Goal: Task Accomplishment & Management: Complete application form

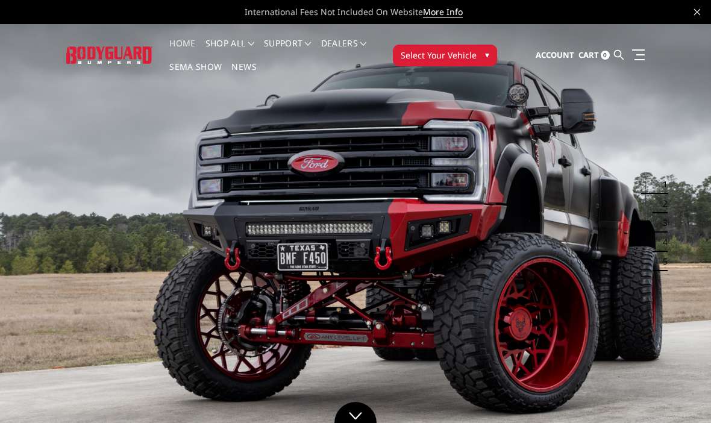
click at [286, 34] on nav "Home shop all Bronco [DATE]-[DATE] Bronco Front [DATE]-[DATE] Bronco Rear [DATE…" at bounding box center [275, 55] width 221 height 62
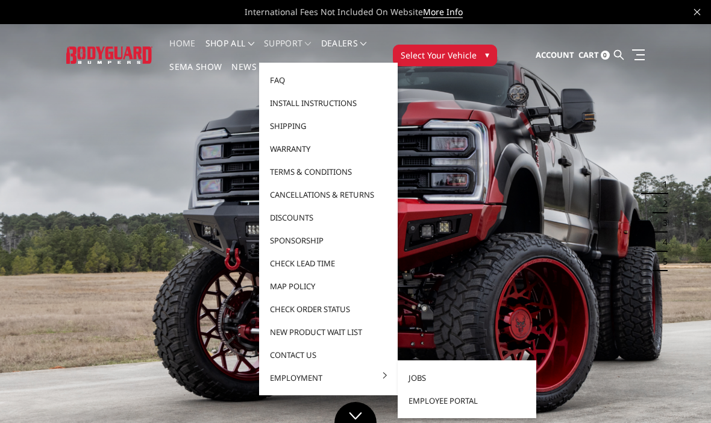
click at [475, 374] on link "Jobs" at bounding box center [467, 377] width 129 height 23
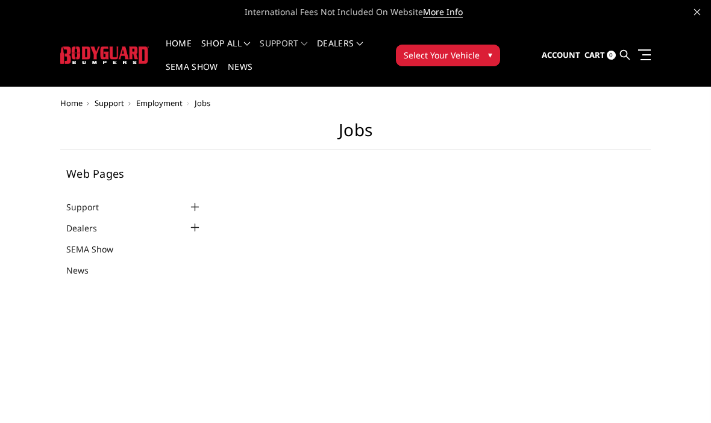
scroll to position [5, 0]
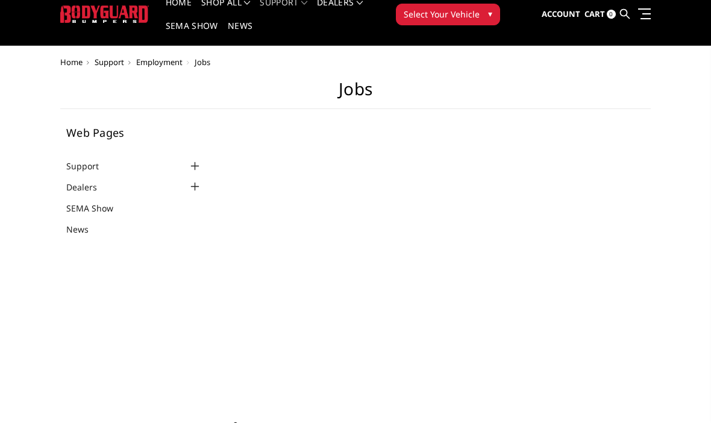
select select "US"
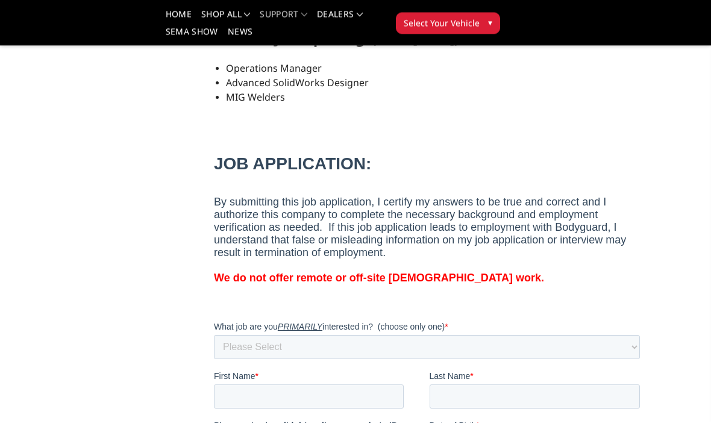
scroll to position [722, 0]
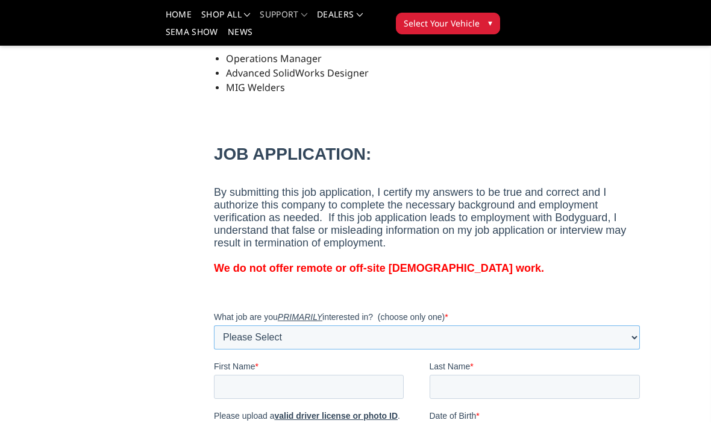
click at [542, 348] on select "Please Select MIG Welder Tacker / Fabricator Sandblast Powder Coat Parts Sorter…" at bounding box center [427, 337] width 426 height 24
select select "MIG Welder"
click at [309, 392] on input "First Name *" at bounding box center [309, 386] width 190 height 24
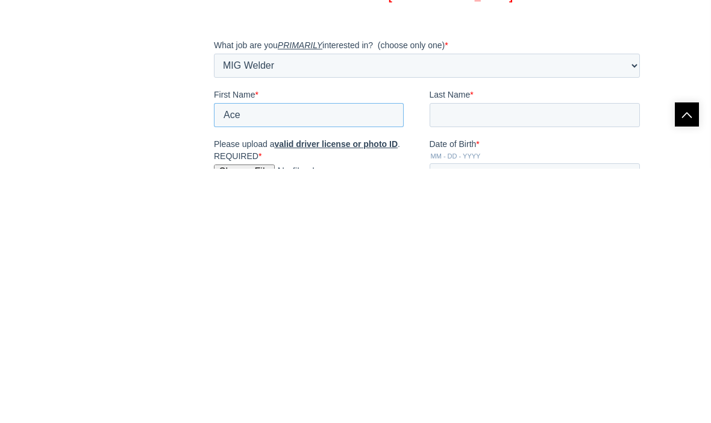
type input "Ace"
click at [466, 119] on input "Last Name *" at bounding box center [535, 115] width 211 height 24
type input "W"
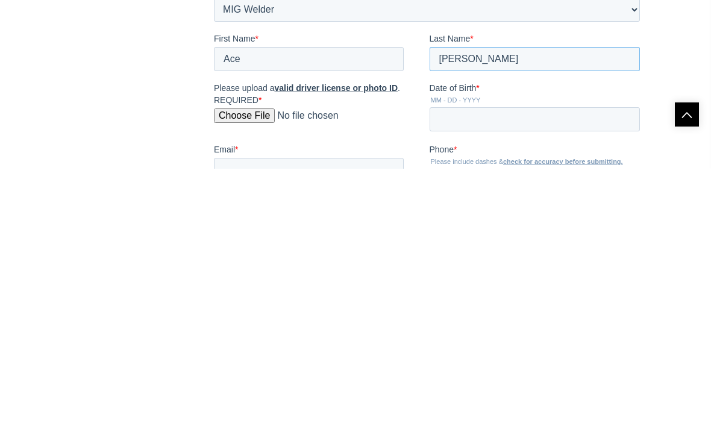
scroll to position [801, 0]
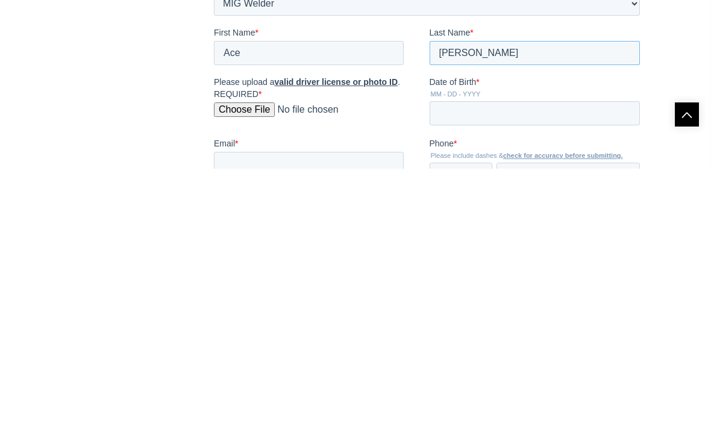
type input "Hurley"
click at [466, 124] on input "Date of Birth *" at bounding box center [535, 113] width 211 height 24
click at [467, 118] on input "07/25/2992" at bounding box center [535, 113] width 211 height 24
type input "07/15/2992"
click at [272, 169] on input "Email *" at bounding box center [309, 164] width 190 height 24
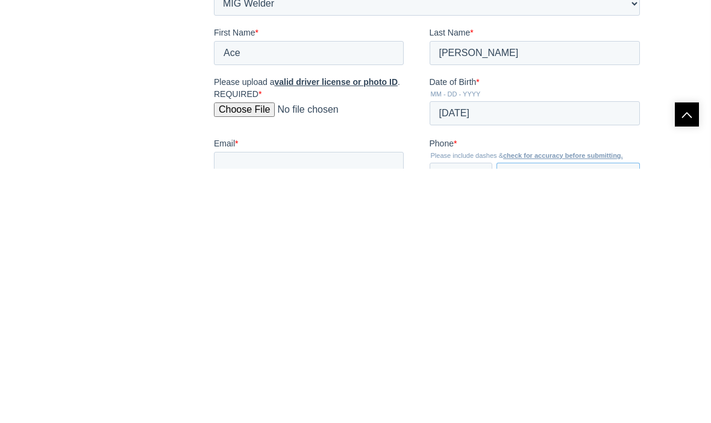
click at [559, 180] on input "+1" at bounding box center [568, 175] width 143 height 24
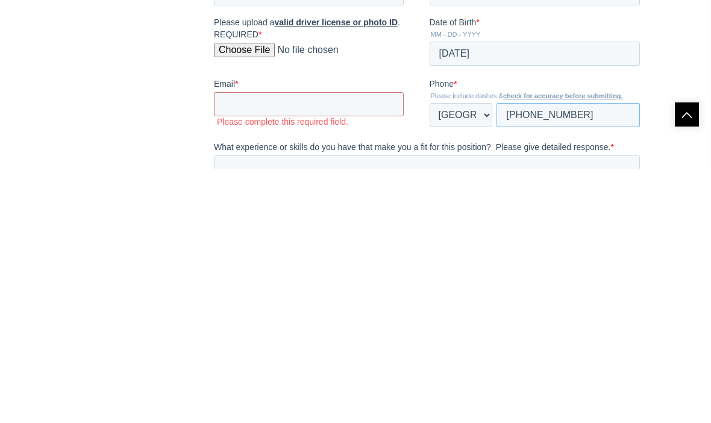
scroll to position [864, 0]
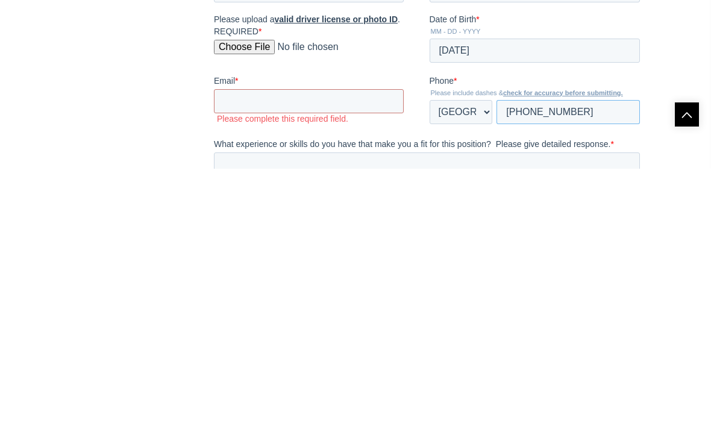
type input "+1 9032495326"
click at [330, 181] on textarea "What experience or skills do you have that make you a fit for this position? Pl…" at bounding box center [427, 172] width 426 height 40
type textarea "A"
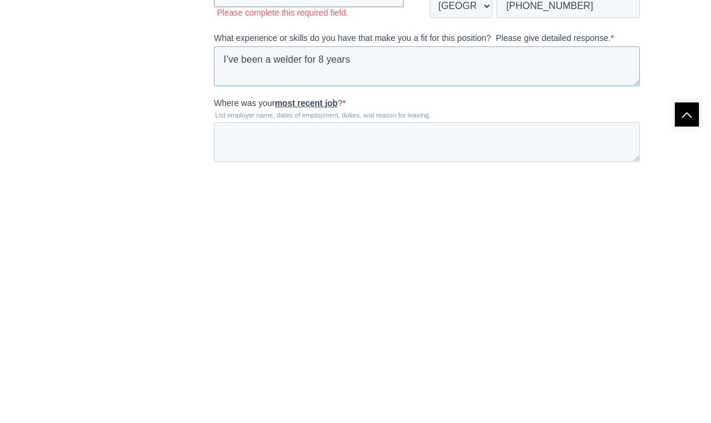
scroll to position [971, 0]
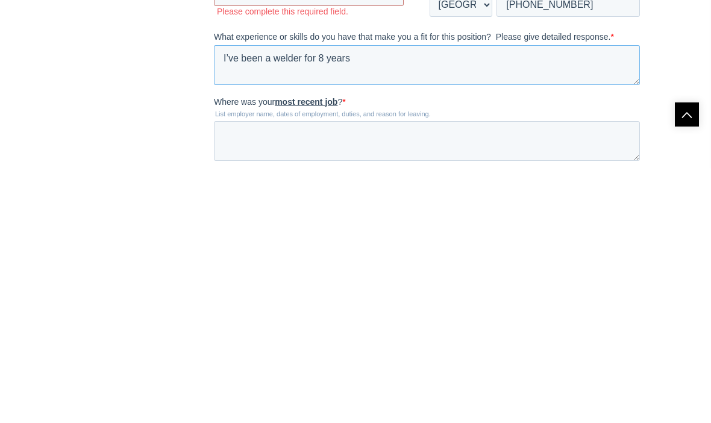
type textarea "I’ve been a welder for 8 years"
click at [551, 146] on textarea "Where was your most recent job ? *" at bounding box center [427, 141] width 426 height 40
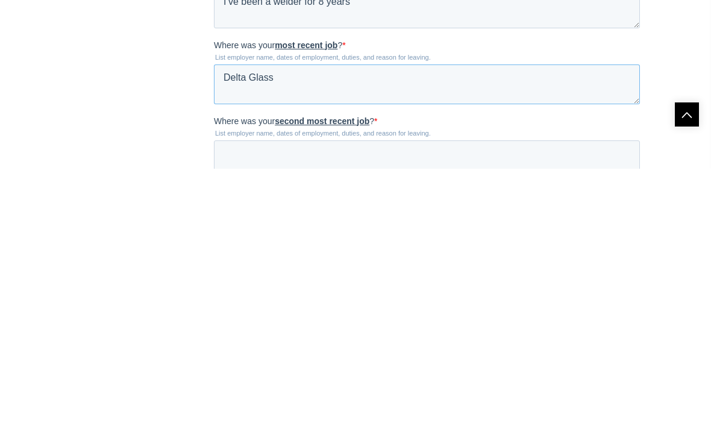
scroll to position [1030, 0]
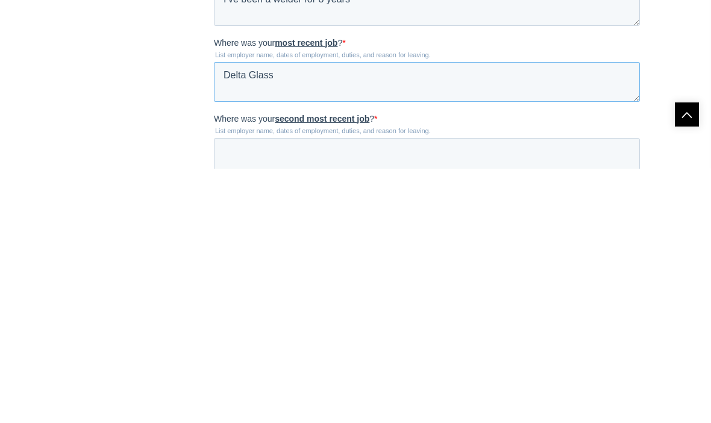
type textarea "Delta Glass"
click at [251, 157] on textarea "Where was your second most recent job ? *" at bounding box center [427, 158] width 426 height 40
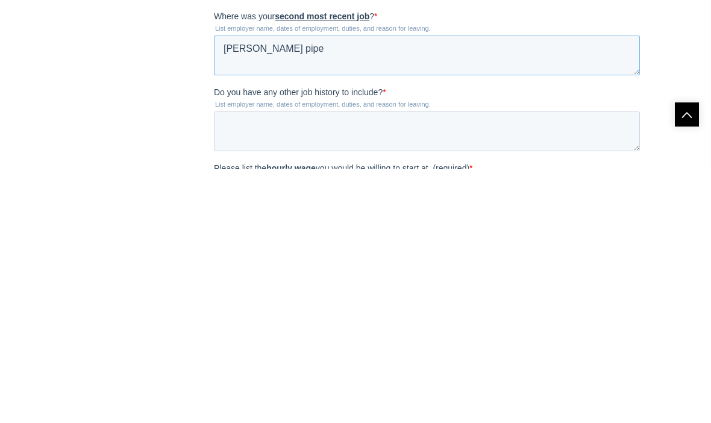
scroll to position [1136, 0]
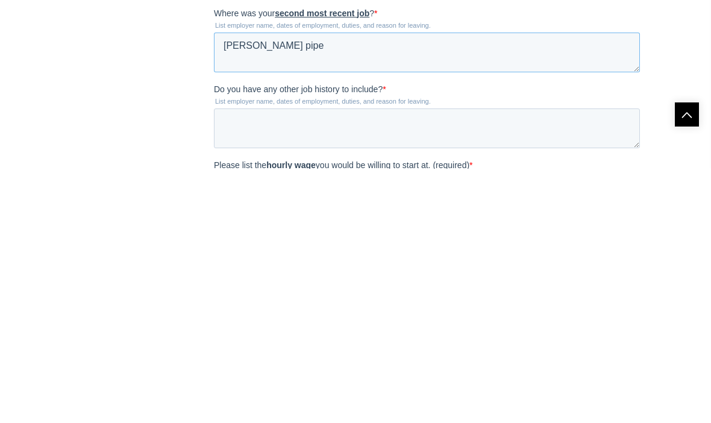
type textarea "Turner pipe"
click at [544, 145] on textarea "Do you have any other job history to include? *" at bounding box center [427, 128] width 426 height 40
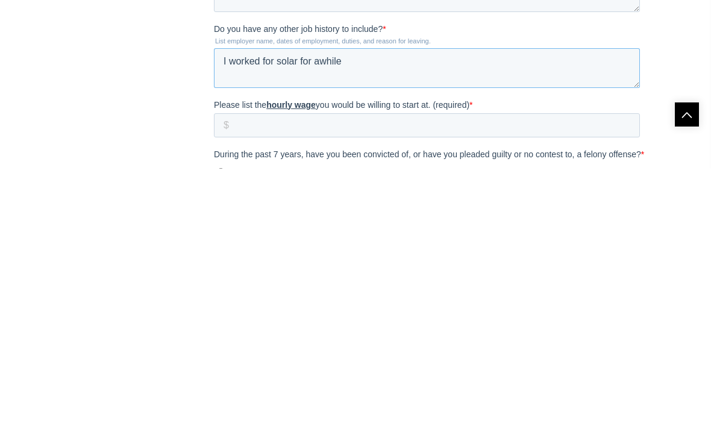
scroll to position [1200, 0]
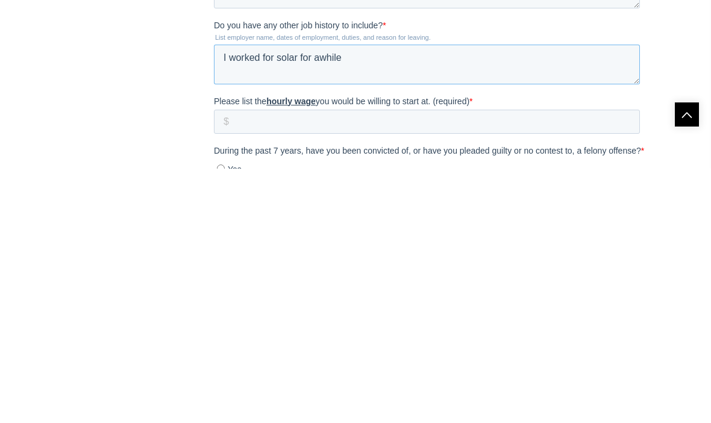
type textarea "I worked for solar for awhile"
click at [431, 133] on input "Please list the hourly wage you would be willing to start at. (required) *" at bounding box center [427, 122] width 426 height 24
type input "22"
type input "2"
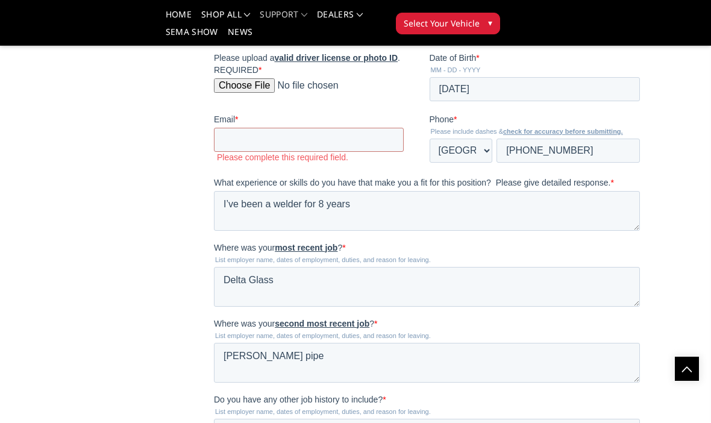
scroll to position [1075, 0]
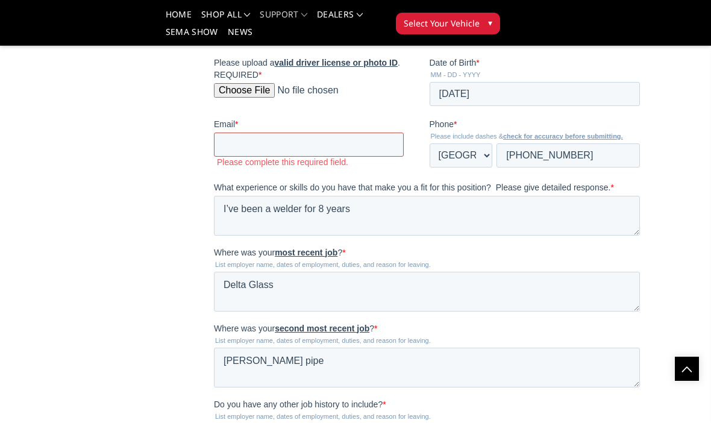
click at [231, 152] on input "Email *" at bounding box center [309, 145] width 190 height 24
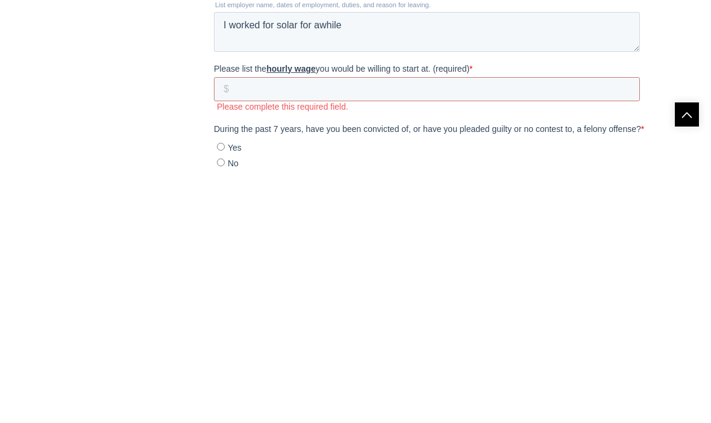
scroll to position [1238, 0]
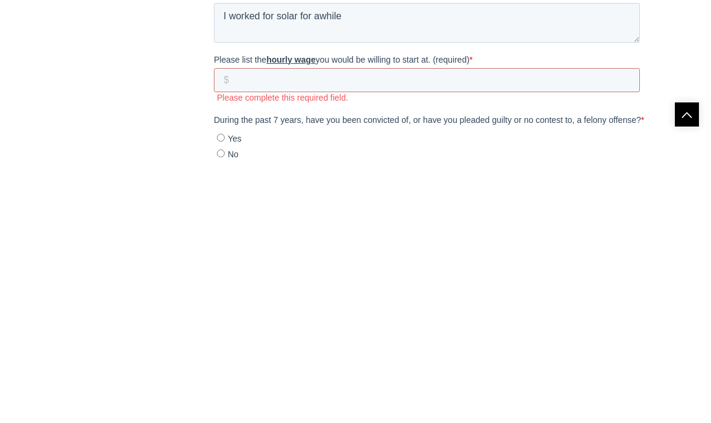
type input "kirstietaylor325@gmail.com"
click at [219, 157] on input "No" at bounding box center [221, 153] width 8 height 8
radio input "true"
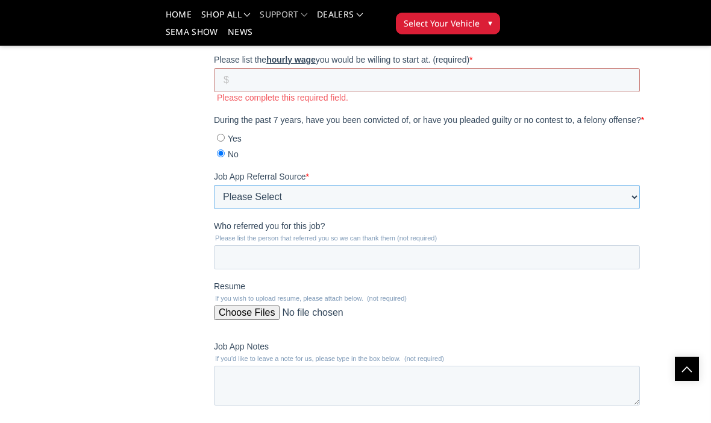
click at [246, 209] on select "Please Select Radio Ad Street Sign Someone who works there Texas Workforce Refe…" at bounding box center [427, 197] width 426 height 24
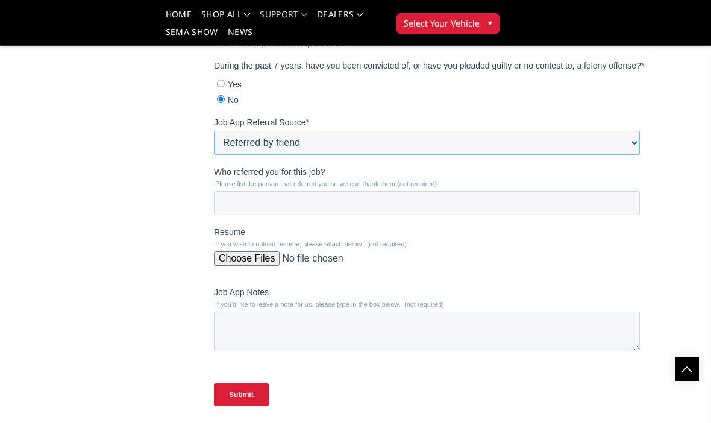
click at [286, 155] on select "Please Select Radio Ad Street Sign Someone who works there Texas Workforce Refe…" at bounding box center [427, 143] width 426 height 24
select select "Indeed"
click at [242, 215] on input "Who referred you for this job?" at bounding box center [427, 203] width 426 height 24
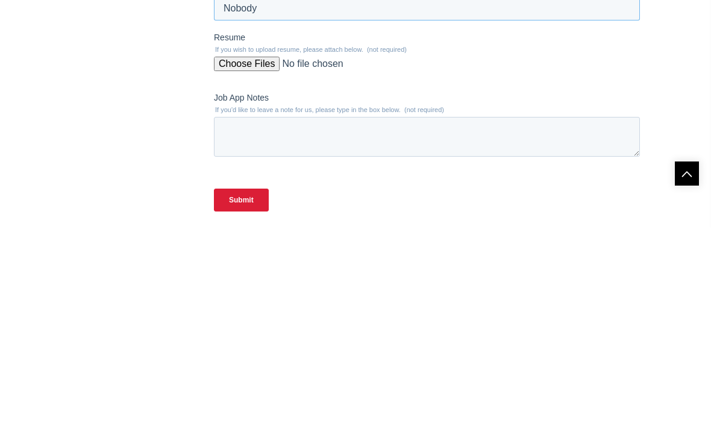
type input "Nobody"
click at [537, 151] on textarea "Job App Notes" at bounding box center [427, 137] width 426 height 40
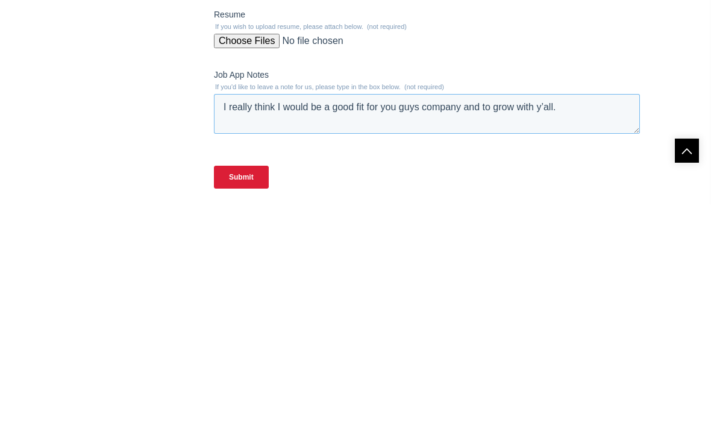
click at [419, 119] on textarea "I really think I would be a good fit for you guys company and to grow with y’al…" at bounding box center [427, 114] width 426 height 40
click at [401, 128] on textarea "I really think I would be a good fit for you company and to grow with y’all." at bounding box center [427, 114] width 426 height 40
click at [246, 120] on textarea "I really think I would be a good fit for your company and to grow with y’all." at bounding box center [427, 114] width 426 height 40
click at [269, 125] on textarea "I feel think I would be a good fit for your company and to grow with y’all." at bounding box center [427, 114] width 426 height 40
type textarea "I feel like I would be a good fit for your company and to grow with y’all."
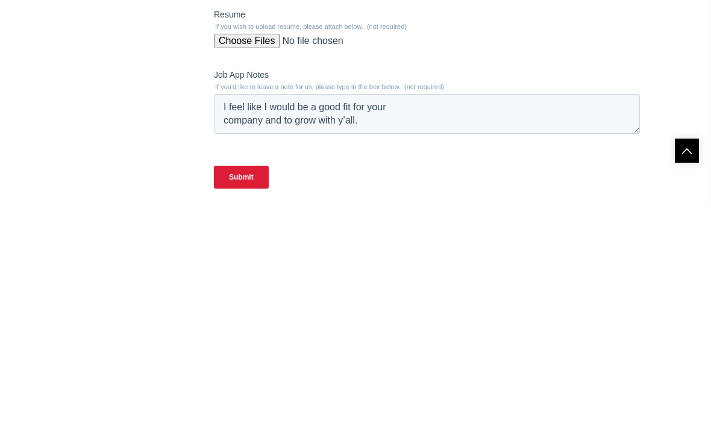
click at [236, 189] on input "Submit" at bounding box center [241, 177] width 55 height 23
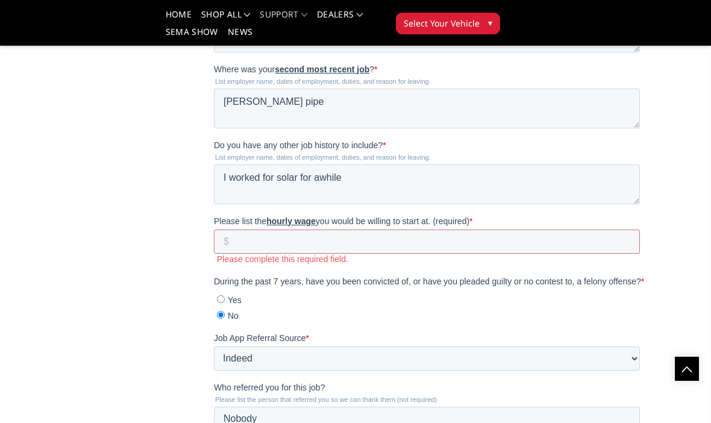
scroll to position [1344, 0]
click at [254, 250] on input "Please list the hourly wage you would be willing to start at. (required) *" at bounding box center [427, 242] width 426 height 24
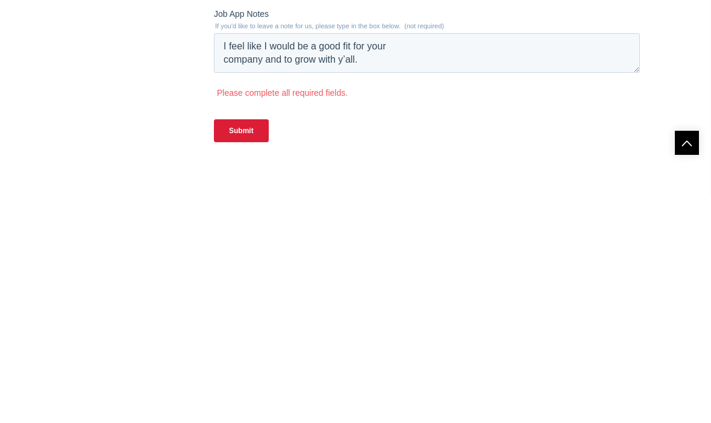
type input "22"
click at [240, 142] on input "Submit" at bounding box center [241, 130] width 55 height 23
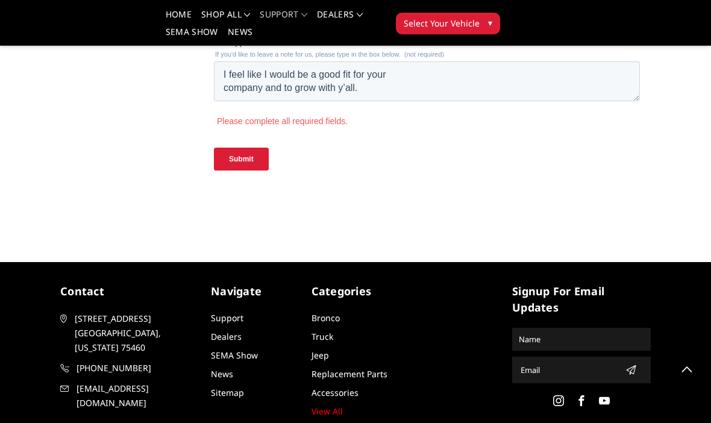
click at [239, 171] on input "Submit" at bounding box center [241, 159] width 55 height 23
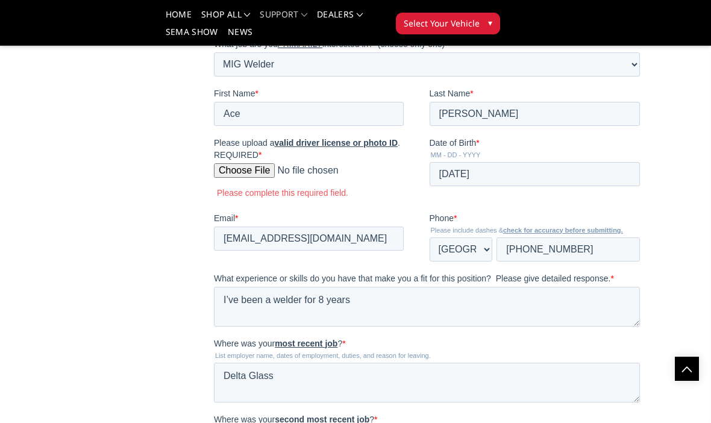
scroll to position [993, 0]
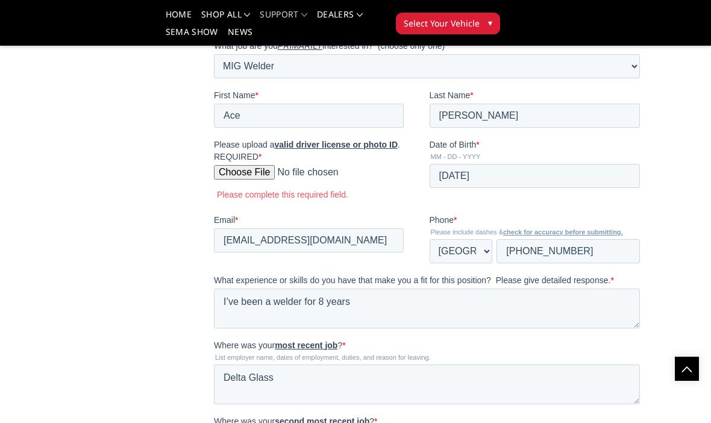
click at [244, 178] on input "Please upload a valid driver license or photo ID . REQUIRED *" at bounding box center [309, 177] width 190 height 24
click at [234, 179] on input "Please upload a valid driver license or photo ID . REQUIRED *" at bounding box center [309, 177] width 190 height 24
type input "C:\fakepath\image.jpg"
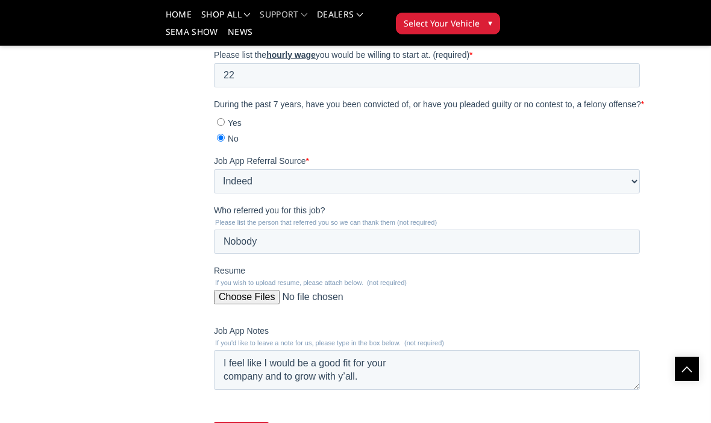
scroll to position [1579, 0]
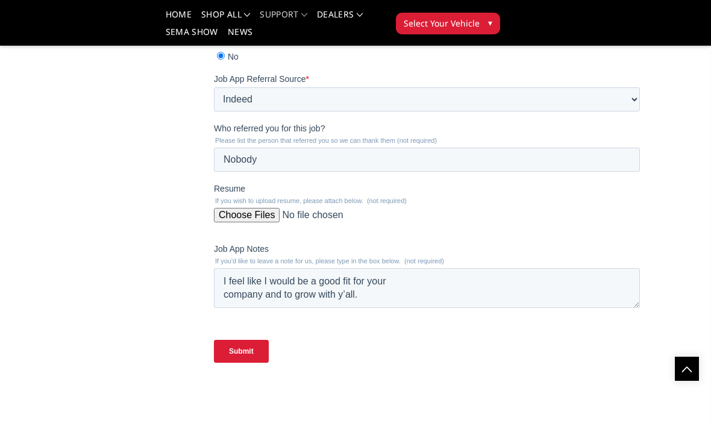
click at [249, 363] on input "Submit" at bounding box center [241, 351] width 55 height 23
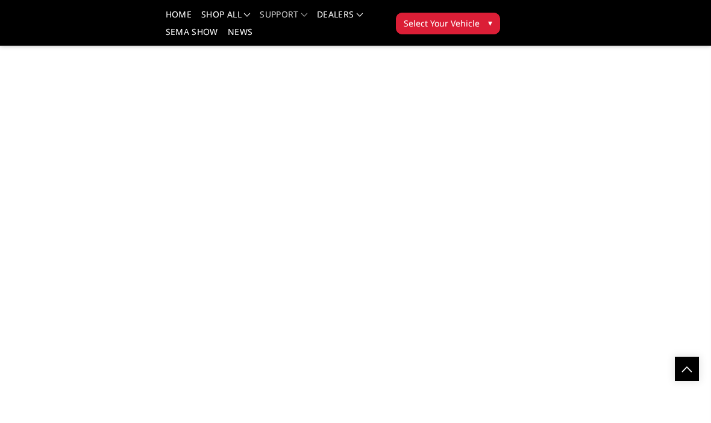
scroll to position [1124, 0]
